Goal: Complete application form

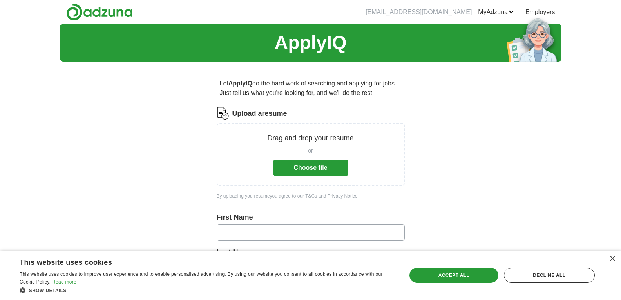
click at [305, 166] on button "Choose file" at bounding box center [310, 167] width 75 height 16
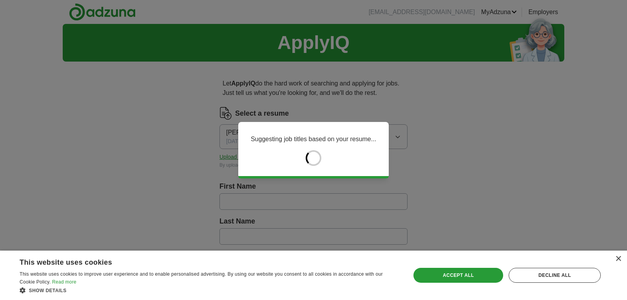
type input "******"
type input "*********"
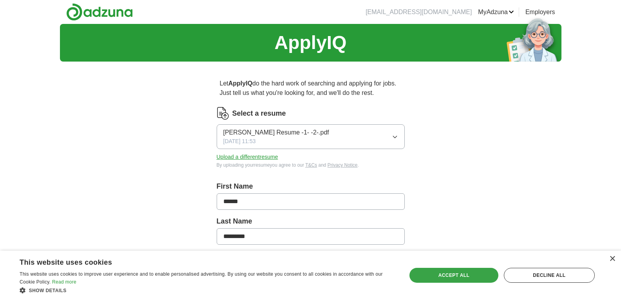
click at [455, 273] on div "Accept all" at bounding box center [453, 274] width 89 height 15
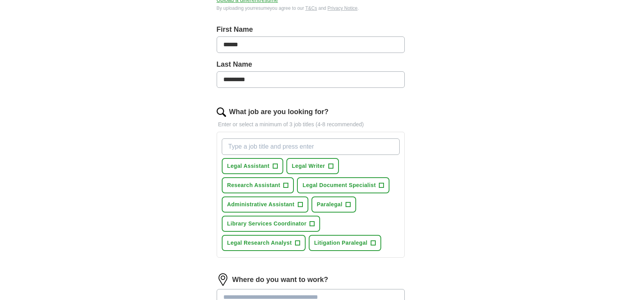
scroll to position [162, 0]
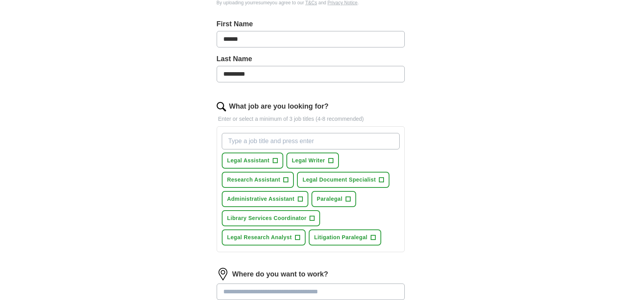
click at [349, 141] on input "What job are you looking for?" at bounding box center [311, 141] width 178 height 16
type input "legal researcher"
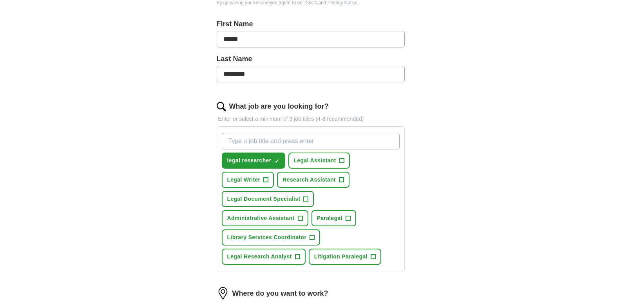
click at [308, 141] on input "What job are you looking for?" at bounding box center [311, 141] width 178 height 16
click at [343, 161] on span "+" at bounding box center [341, 160] width 5 height 6
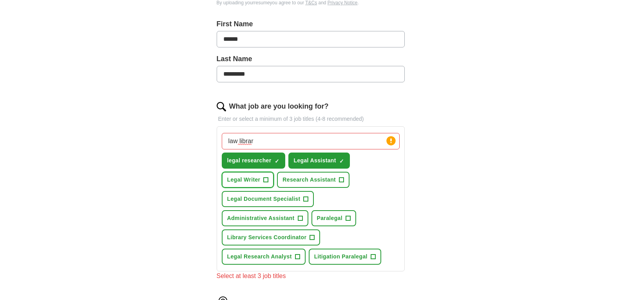
click at [268, 177] on span "+" at bounding box center [265, 179] width 5 height 5
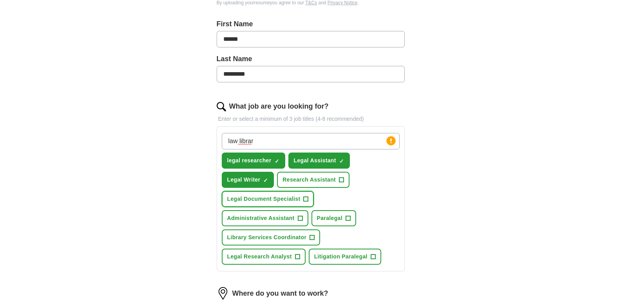
click at [307, 198] on span "+" at bounding box center [305, 199] width 5 height 6
click at [349, 217] on span "+" at bounding box center [347, 218] width 5 height 6
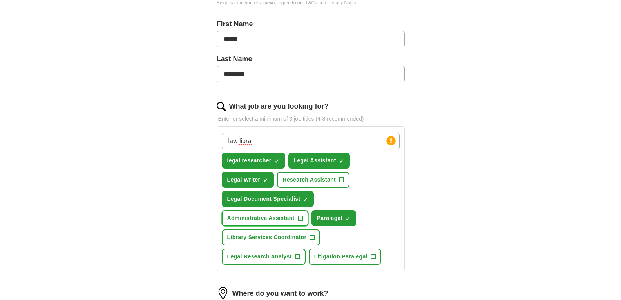
click at [299, 220] on span "+" at bounding box center [300, 218] width 5 height 6
click at [358, 255] on span "Litigation Paralegal" at bounding box center [340, 256] width 53 height 8
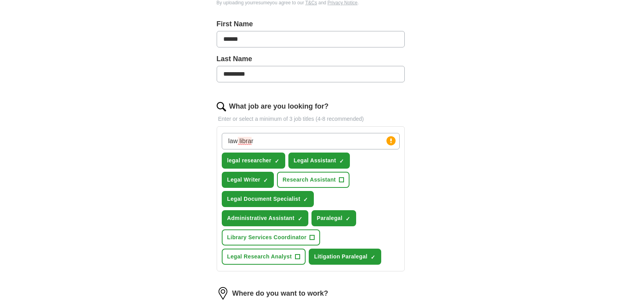
click at [273, 141] on input "law librar" at bounding box center [311, 141] width 178 height 16
type input "law librarian"
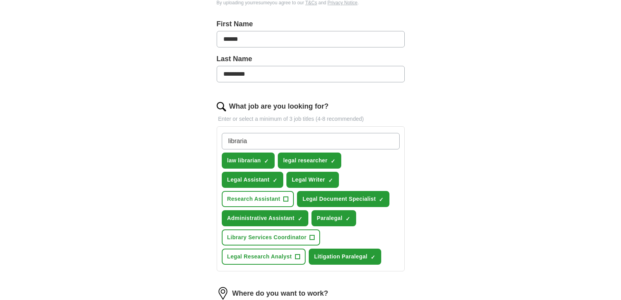
type input "librarian"
type input "library assistant"
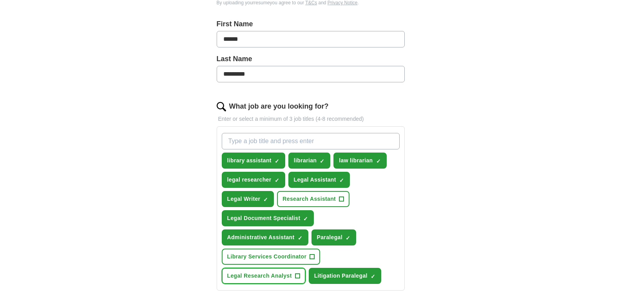
click at [270, 274] on span "Legal Research Analyst" at bounding box center [259, 275] width 65 height 8
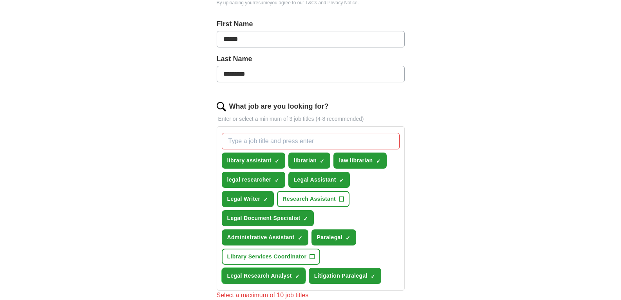
click at [265, 275] on span "Legal Research Analyst" at bounding box center [259, 275] width 65 height 8
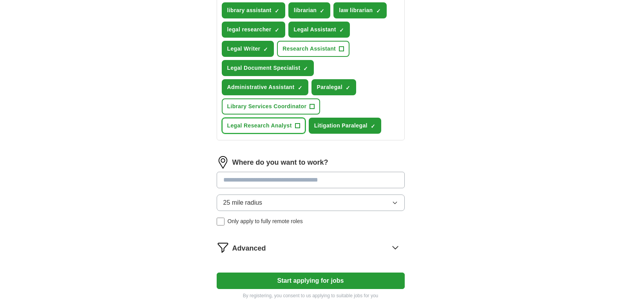
scroll to position [319, 0]
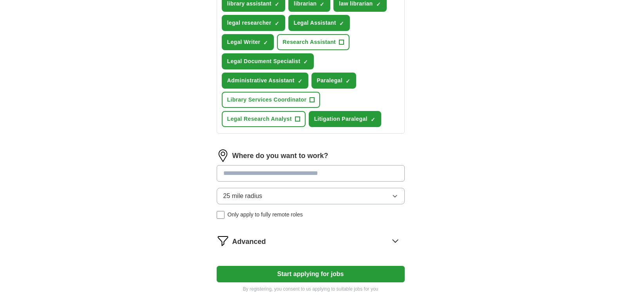
click at [293, 199] on button "25 mile radius" at bounding box center [311, 196] width 188 height 16
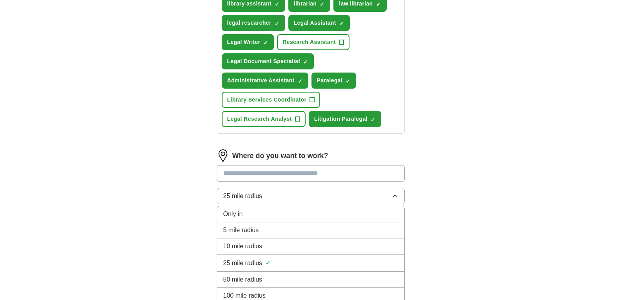
click at [270, 279] on div "50 mile radius" at bounding box center [310, 278] width 175 height 9
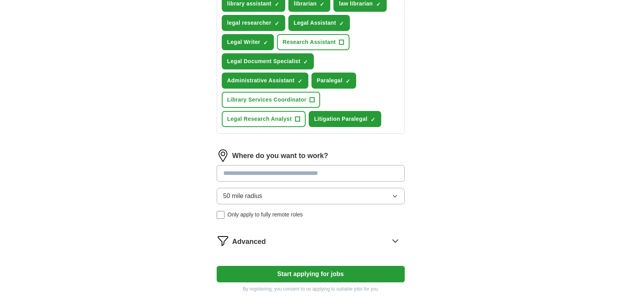
click at [267, 172] on input at bounding box center [311, 173] width 188 height 16
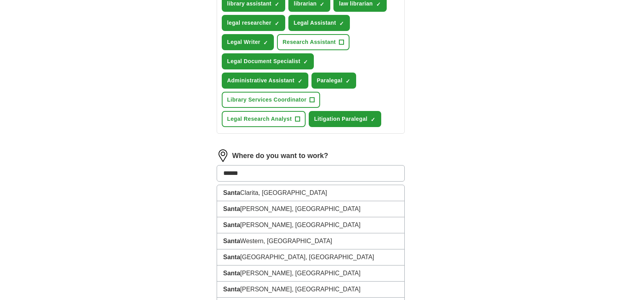
type input "*******"
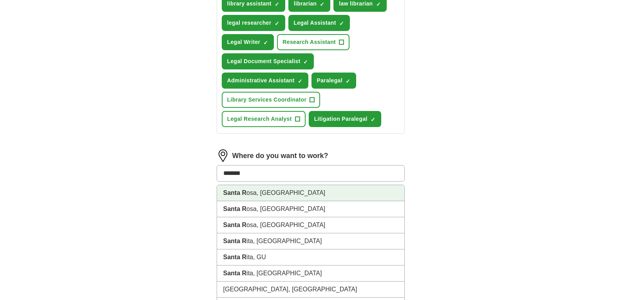
click at [266, 191] on li "[GEOGRAPHIC_DATA], [GEOGRAPHIC_DATA]" at bounding box center [310, 193] width 187 height 16
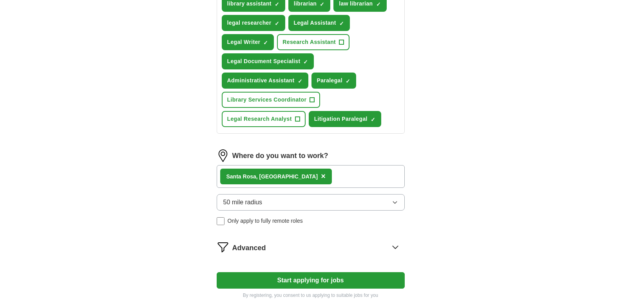
click at [335, 177] on div "[GEOGRAPHIC_DATA], [GEOGRAPHIC_DATA] ×" at bounding box center [311, 176] width 188 height 23
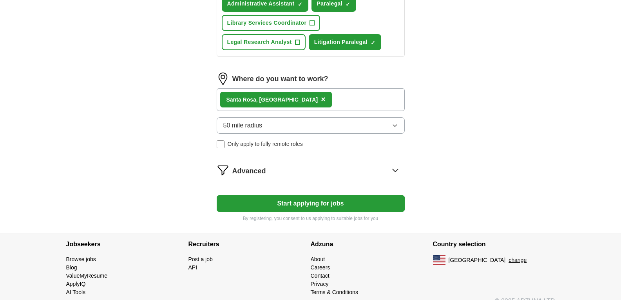
scroll to position [405, 0]
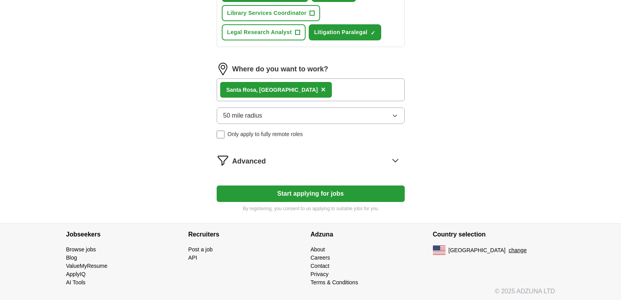
click at [395, 160] on icon at bounding box center [395, 160] width 13 height 13
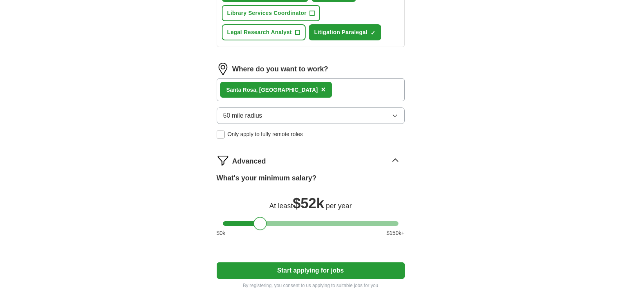
drag, startPoint x: 230, startPoint y: 222, endPoint x: 261, endPoint y: 229, distance: 32.1
click at [261, 229] on div at bounding box center [259, 223] width 13 height 13
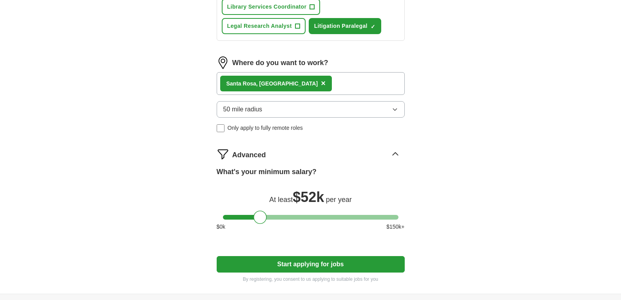
scroll to position [484, 0]
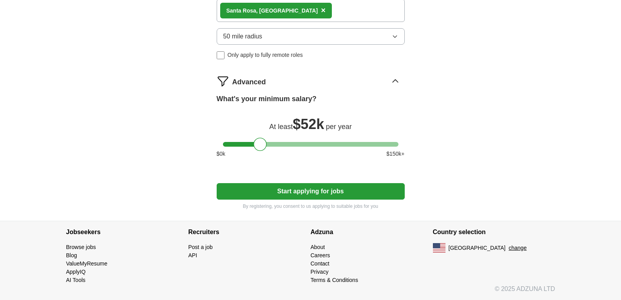
click at [333, 193] on button "Start applying for jobs" at bounding box center [311, 191] width 188 height 16
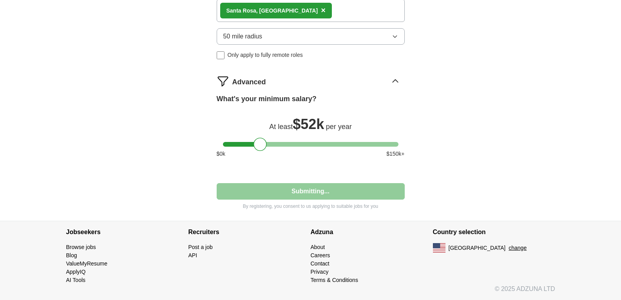
select select "**"
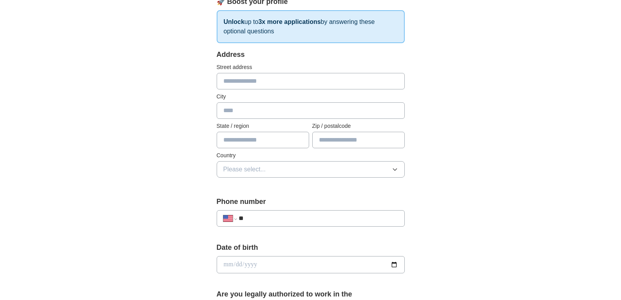
scroll to position [0, 0]
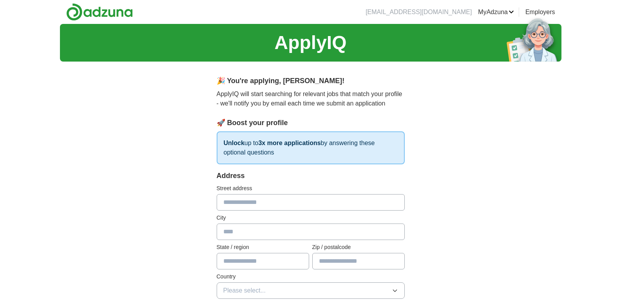
click at [321, 202] on input "text" at bounding box center [311, 202] width 188 height 16
type input "**********"
type input "**"
type input "**********"
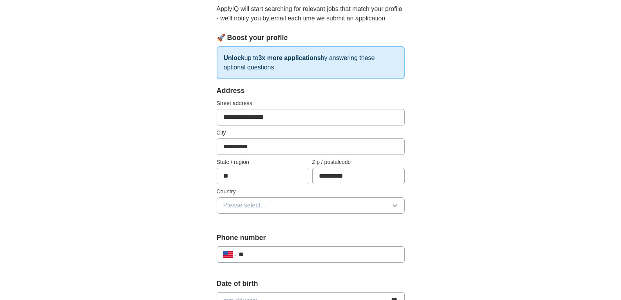
scroll to position [87, 0]
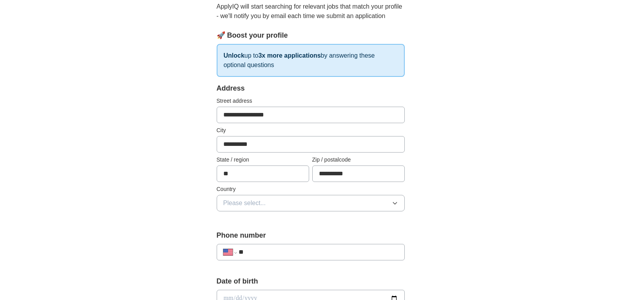
click at [300, 208] on button "Please select..." at bounding box center [311, 203] width 188 height 16
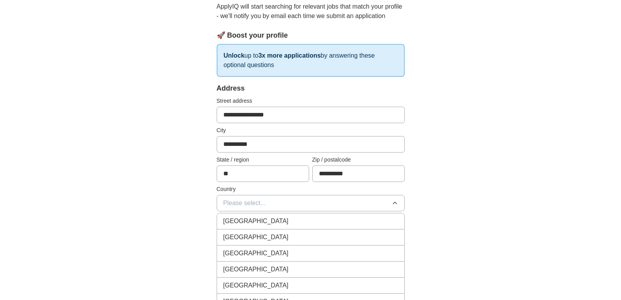
click at [280, 238] on div "[GEOGRAPHIC_DATA]" at bounding box center [310, 236] width 175 height 9
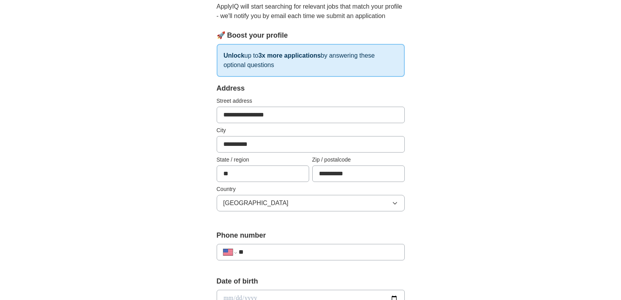
click at [285, 250] on input "**" at bounding box center [317, 251] width 159 height 9
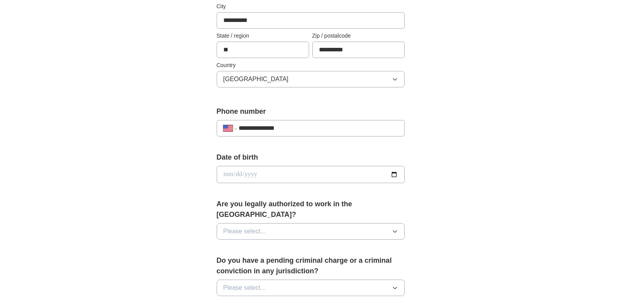
scroll to position [219, 0]
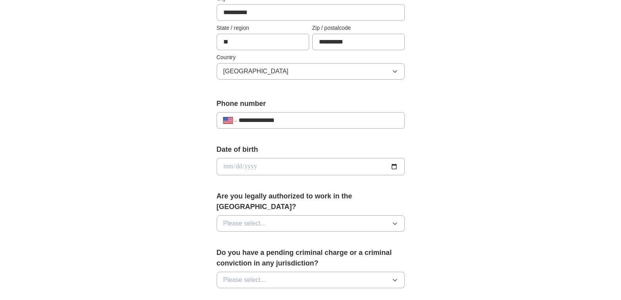
type input "**********"
click at [312, 165] on input "date" at bounding box center [311, 166] width 188 height 17
type input "**********"
click at [298, 215] on button "Please select..." at bounding box center [311, 223] width 188 height 16
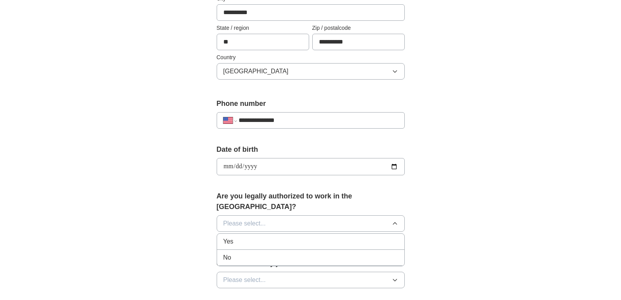
click at [293, 237] on div "Yes" at bounding box center [310, 241] width 175 height 9
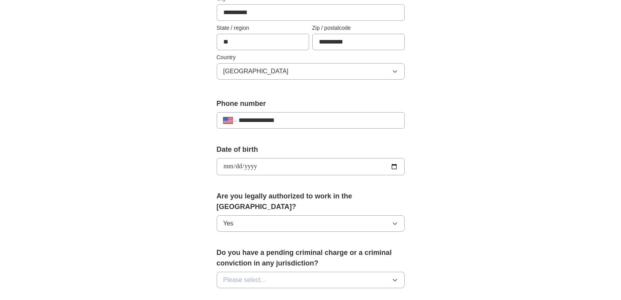
click at [312, 271] on button "Please select..." at bounding box center [311, 279] width 188 height 16
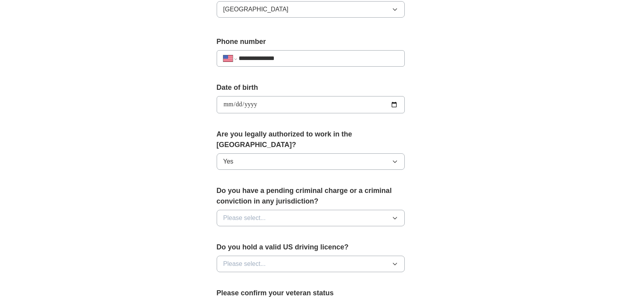
scroll to position [284, 0]
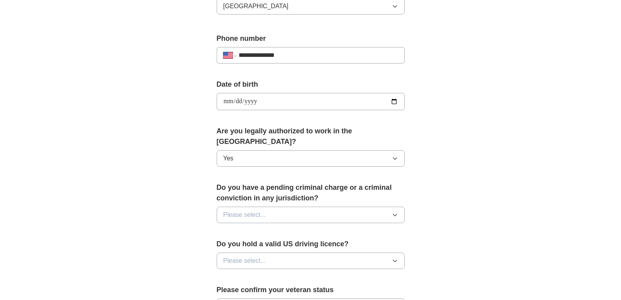
click at [261, 210] on span "Please select..." at bounding box center [244, 214] width 43 height 9
click at [246, 244] on div "No" at bounding box center [310, 248] width 175 height 9
click at [258, 256] on span "Please select..." at bounding box center [244, 260] width 43 height 9
click at [257, 274] on div "Yes" at bounding box center [310, 278] width 175 height 9
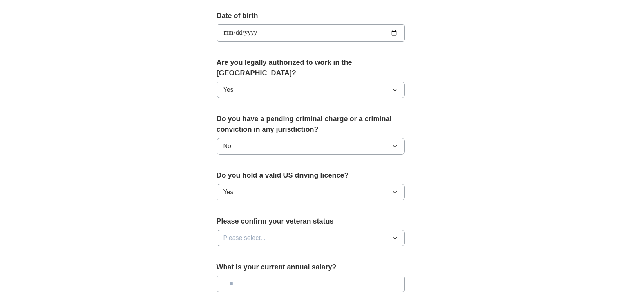
scroll to position [362, 0]
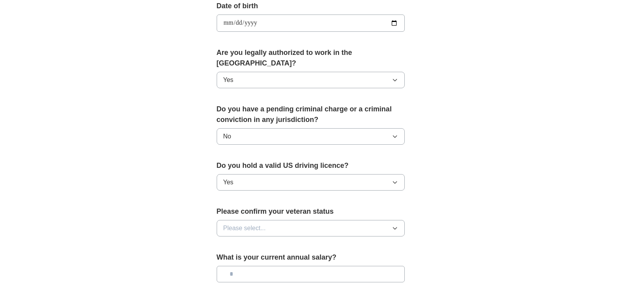
click at [320, 220] on button "Please select..." at bounding box center [311, 228] width 188 height 16
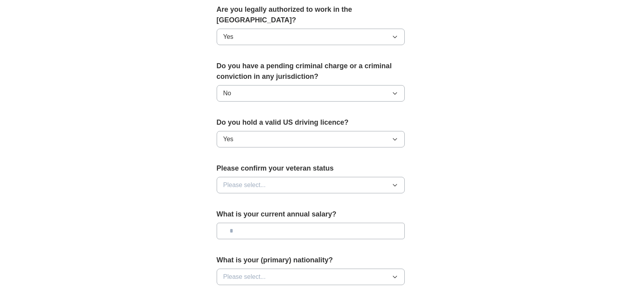
scroll to position [406, 0]
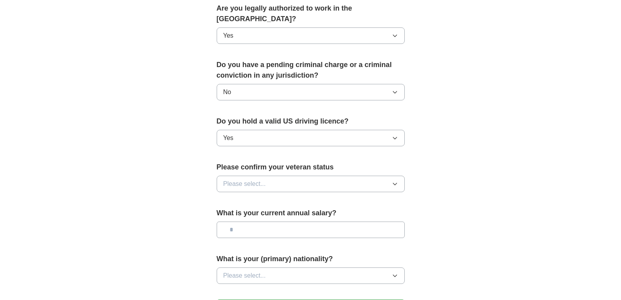
click at [302, 175] on button "Please select..." at bounding box center [311, 183] width 188 height 16
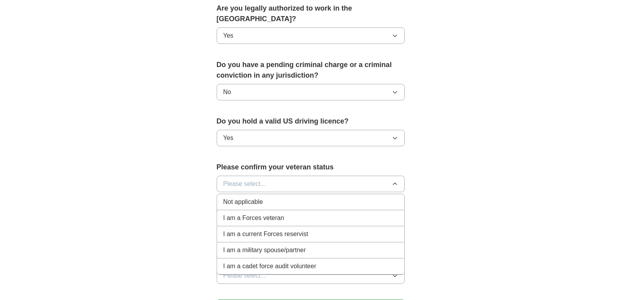
click at [300, 197] on div "Not applicable" at bounding box center [310, 201] width 175 height 9
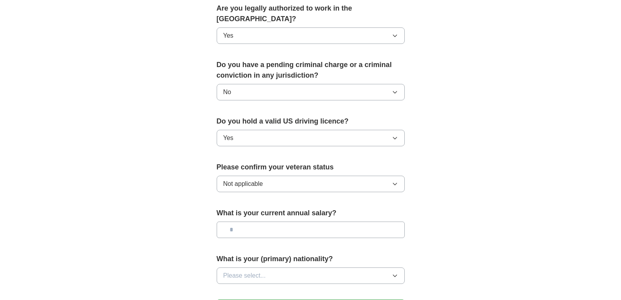
click at [312, 267] on button "Please select..." at bounding box center [311, 275] width 188 height 16
click at [285, 289] on div "American" at bounding box center [310, 293] width 175 height 9
click at [299, 222] on input "text" at bounding box center [311, 229] width 188 height 16
type input "**"
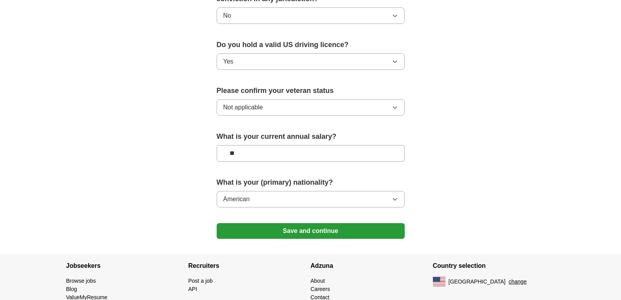
scroll to position [487, 0]
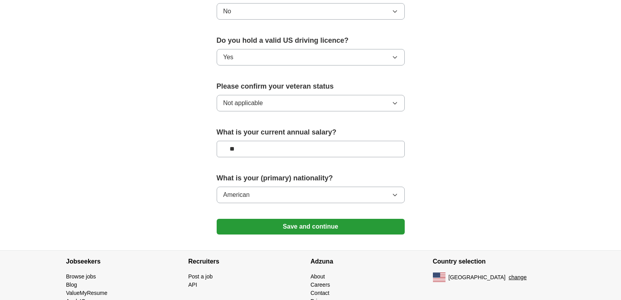
click at [368, 219] on button "Save and continue" at bounding box center [311, 227] width 188 height 16
